Goal: Connect with others: Participate in discussion

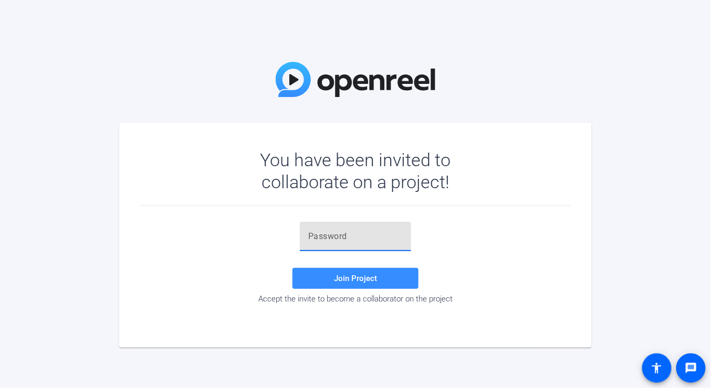
click at [323, 231] on input "text" at bounding box center [355, 236] width 94 height 13
paste input "w;Jq0n"
type input "w;Jq0n"
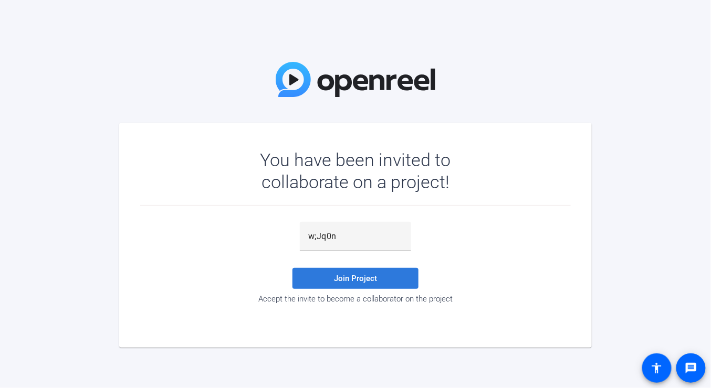
click at [335, 277] on span at bounding box center [355, 278] width 126 height 25
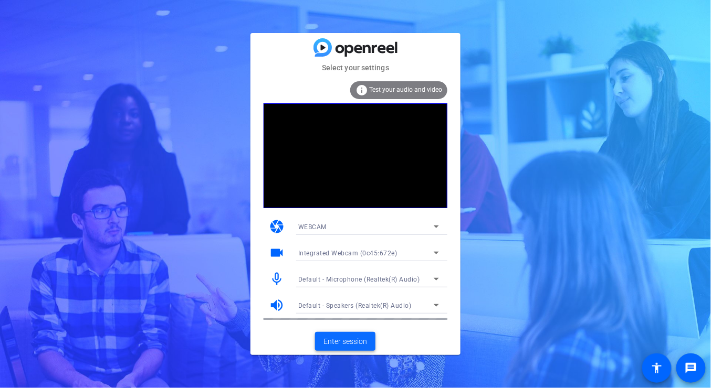
click at [351, 277] on span "Enter session" at bounding box center [345, 341] width 44 height 11
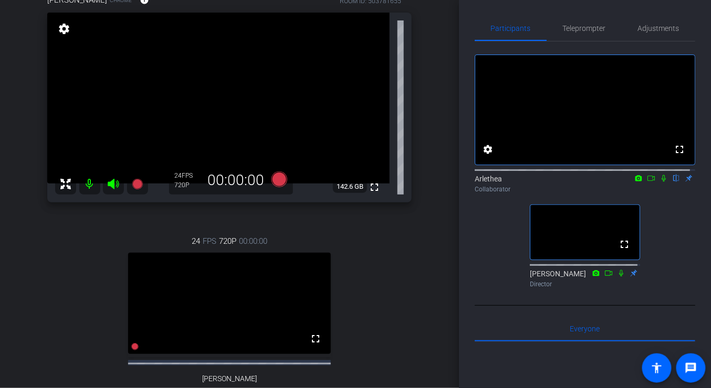
scroll to position [52, 0]
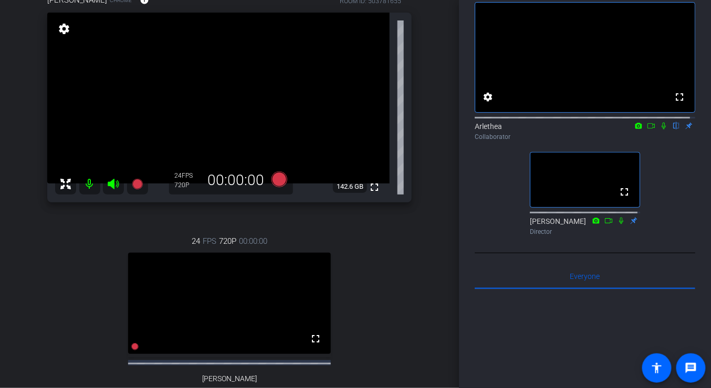
click at [586, 131] on mat-icon at bounding box center [650, 125] width 13 height 9
click at [586, 130] on icon at bounding box center [676, 125] width 8 height 7
click at [586, 130] on icon at bounding box center [663, 125] width 8 height 7
